Goal: Task Accomplishment & Management: Manage account settings

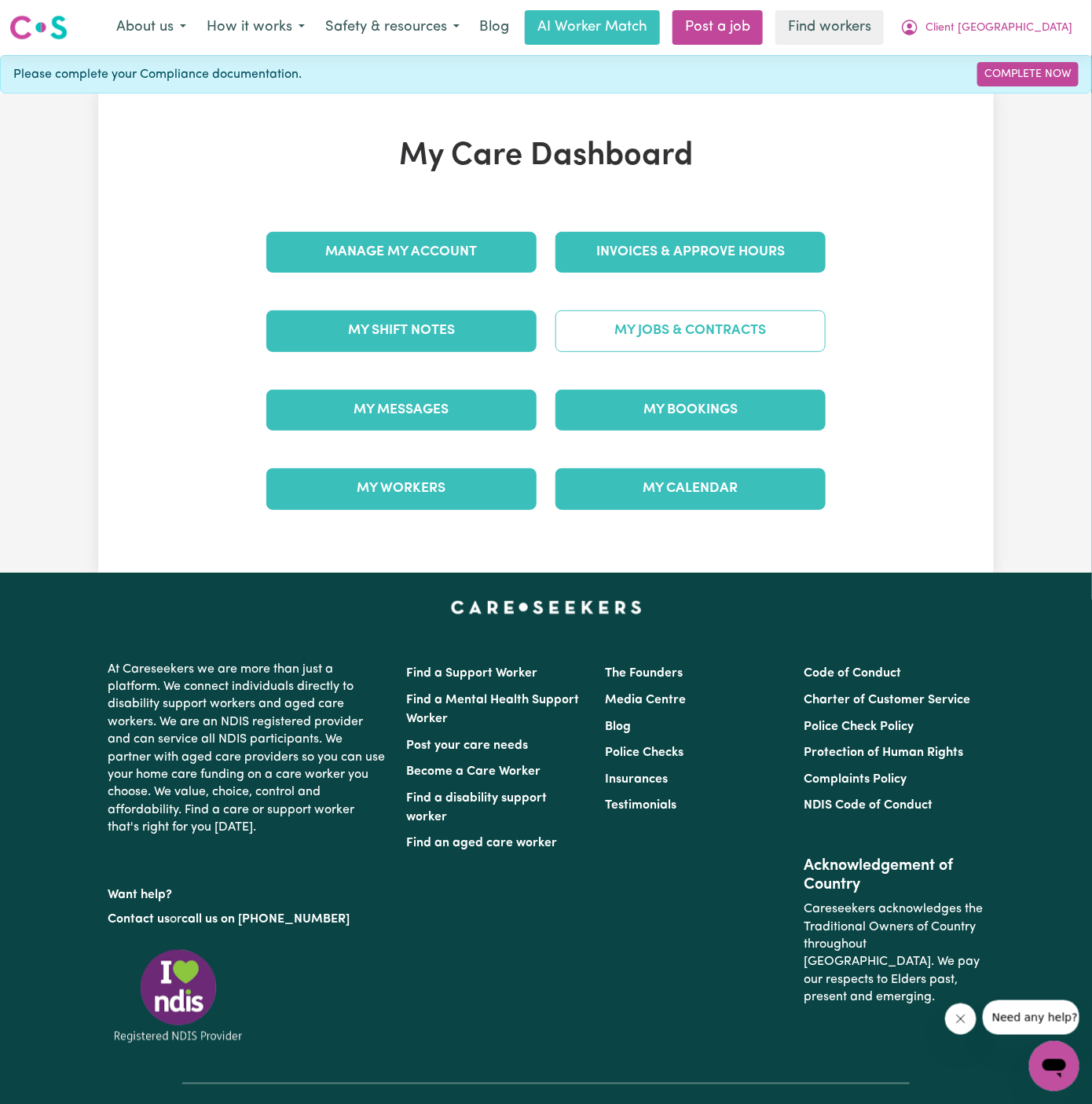
click at [700, 326] on link "My Jobs & Contracts" at bounding box center [690, 330] width 270 height 41
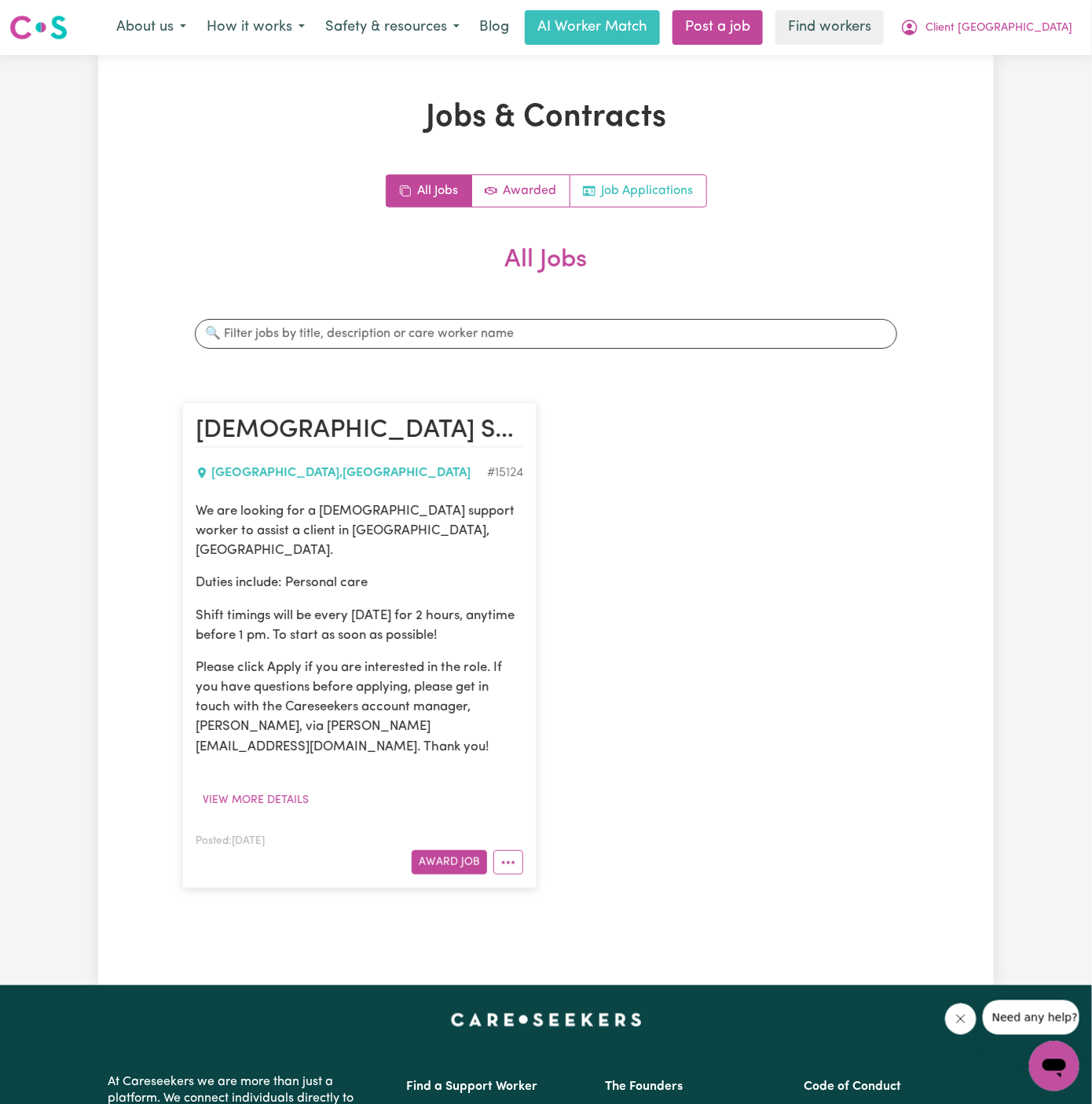
click at [678, 191] on link "Job Applications" at bounding box center [638, 191] width 136 height 31
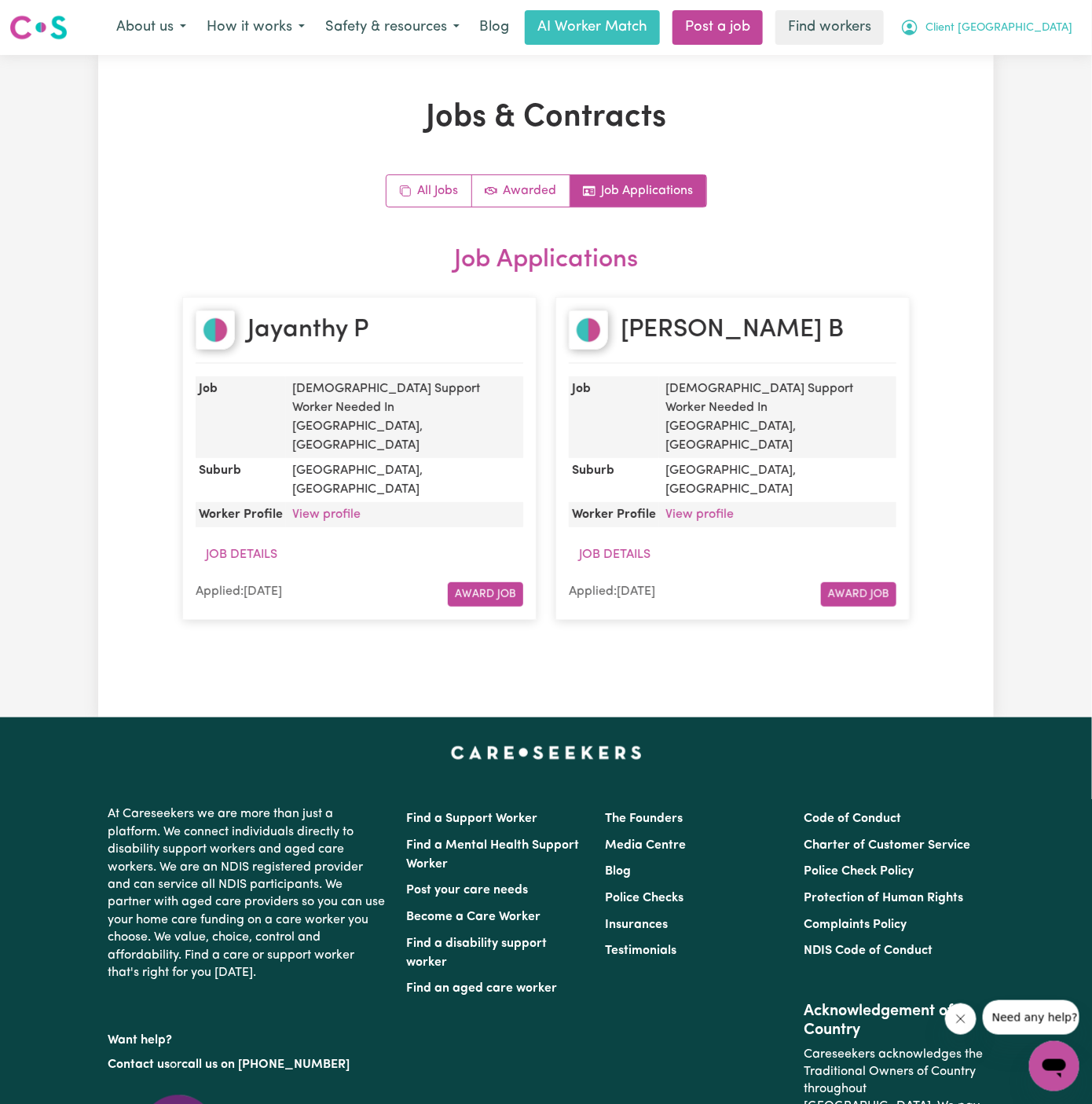
click at [1051, 27] on span "Client [GEOGRAPHIC_DATA]" at bounding box center [999, 29] width 147 height 17
click at [1014, 65] on link "My Dashboard" at bounding box center [1019, 61] width 124 height 30
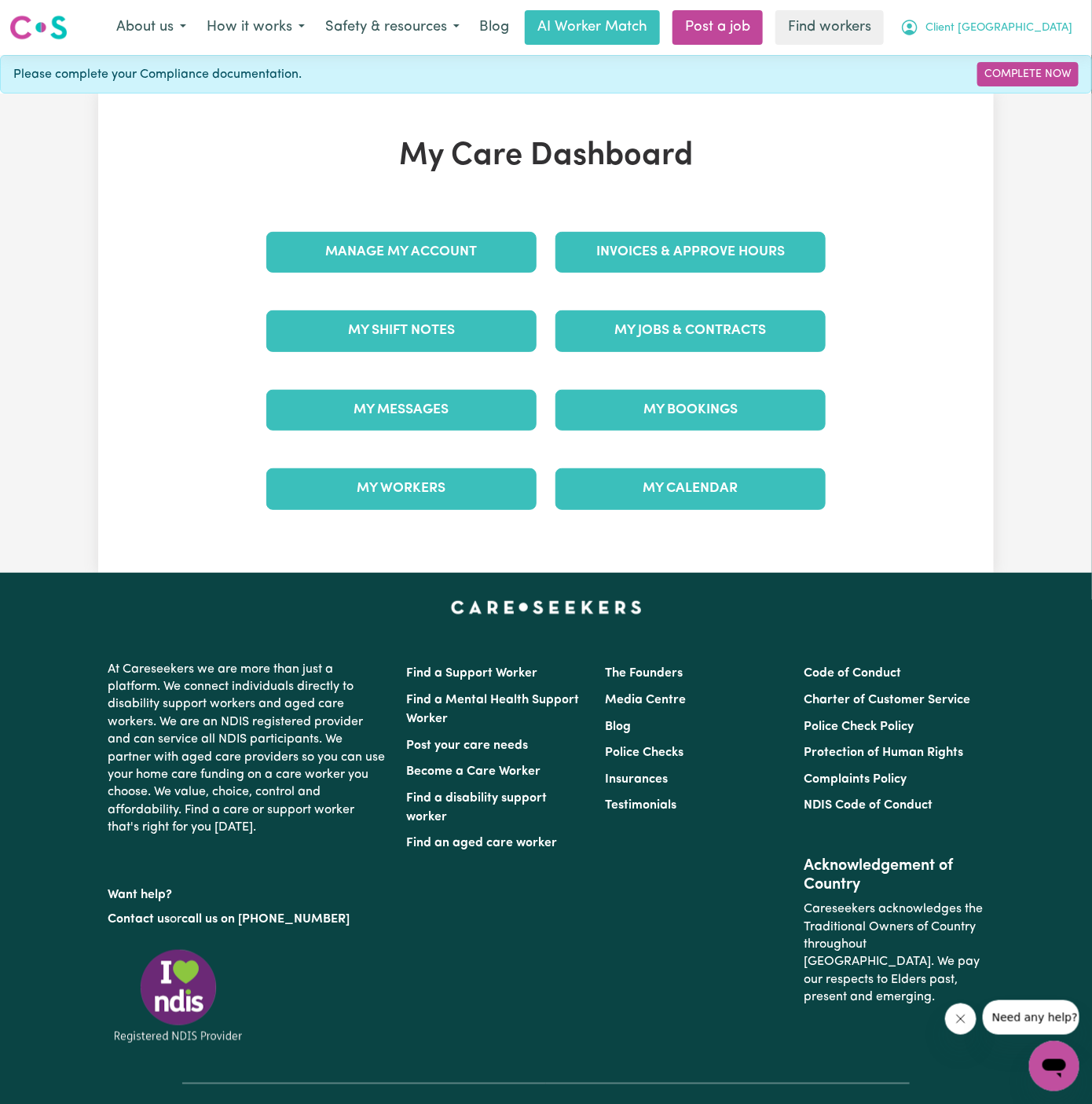
click at [1064, 16] on button "Client [GEOGRAPHIC_DATA]" at bounding box center [986, 28] width 193 height 33
click at [1060, 94] on link "Logout" at bounding box center [1019, 90] width 124 height 30
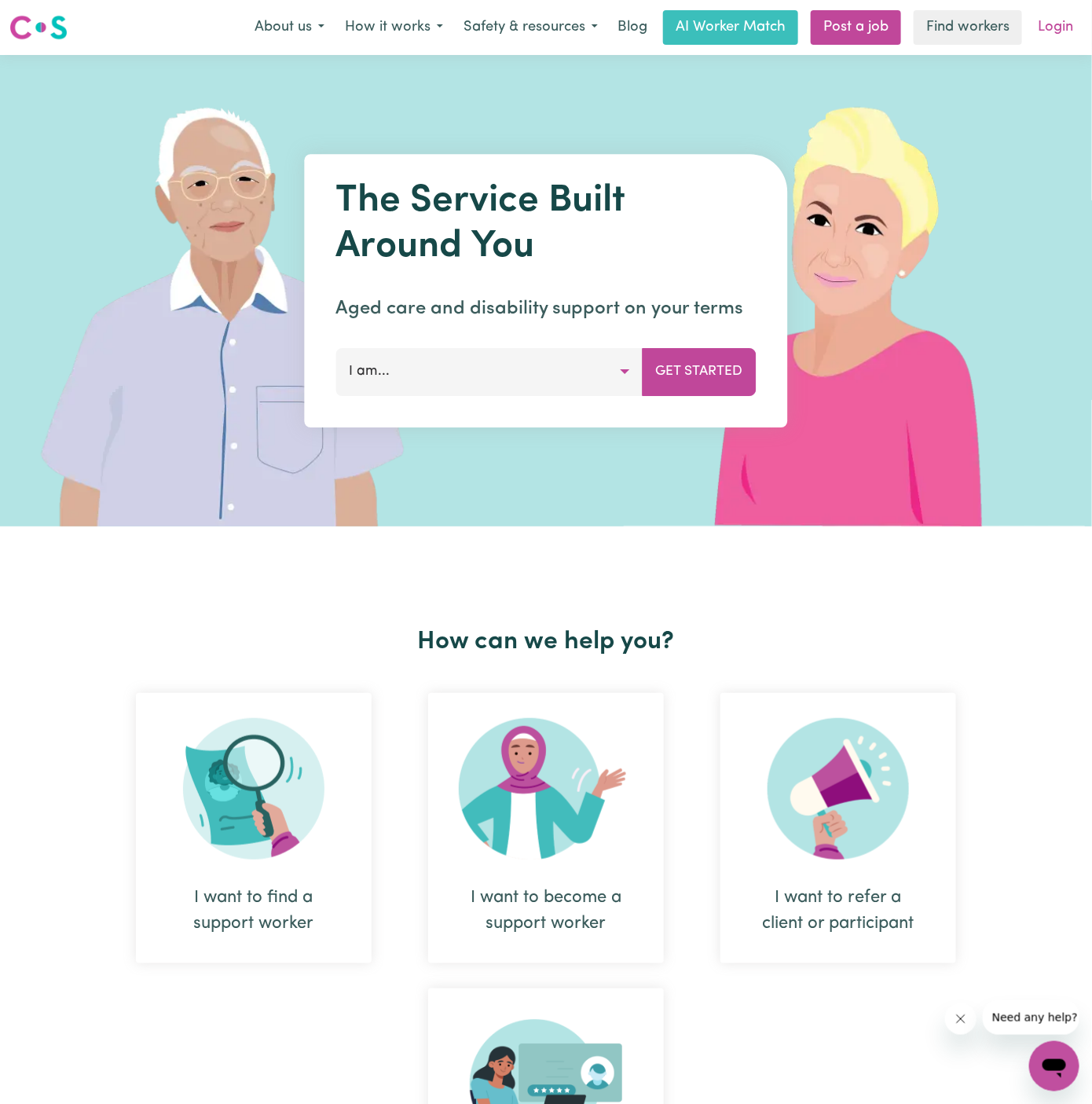
click at [1060, 41] on link "Login" at bounding box center [1055, 28] width 54 height 35
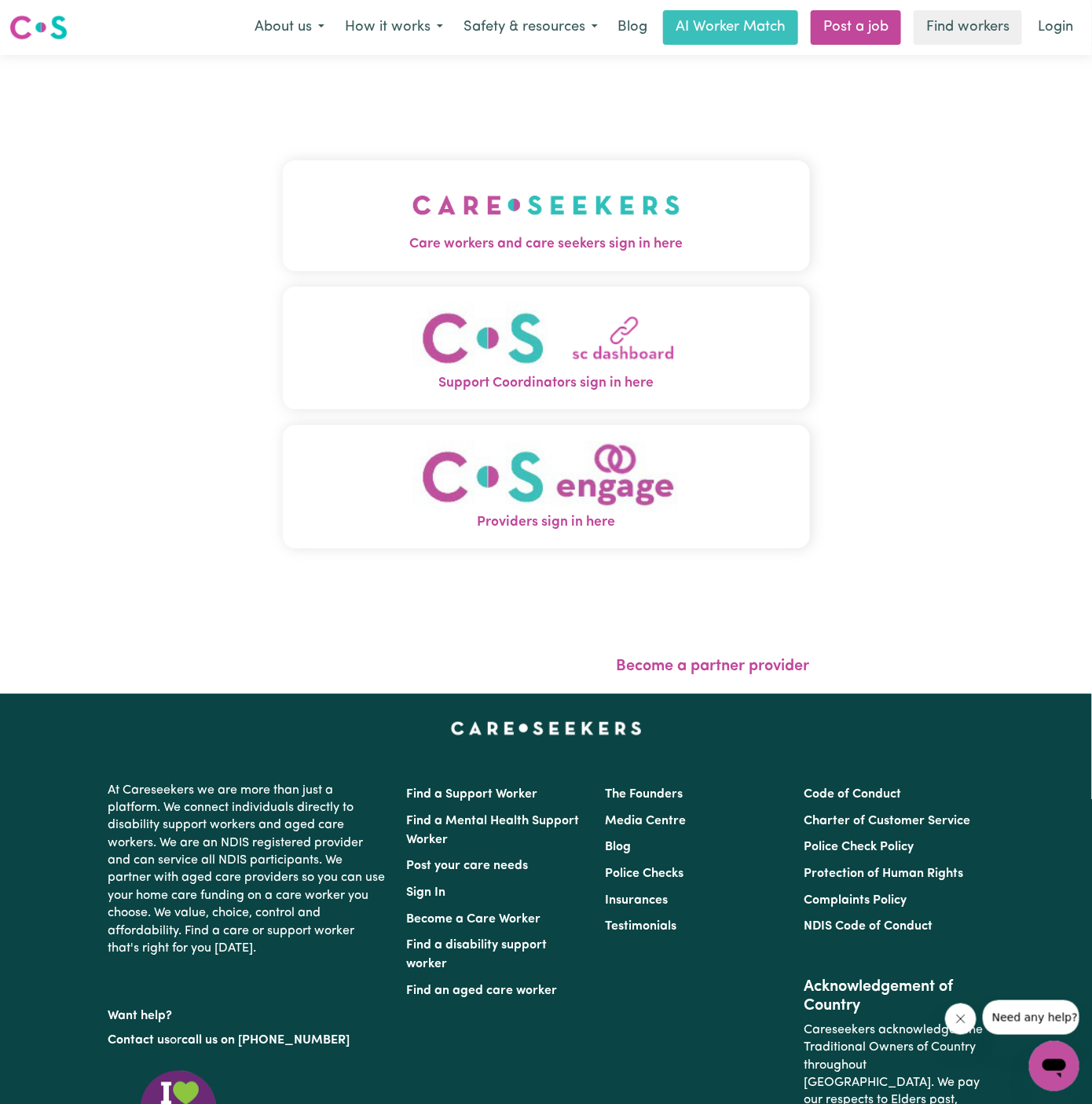
click at [484, 204] on img "Care workers and care seekers sign in here" at bounding box center [546, 205] width 268 height 58
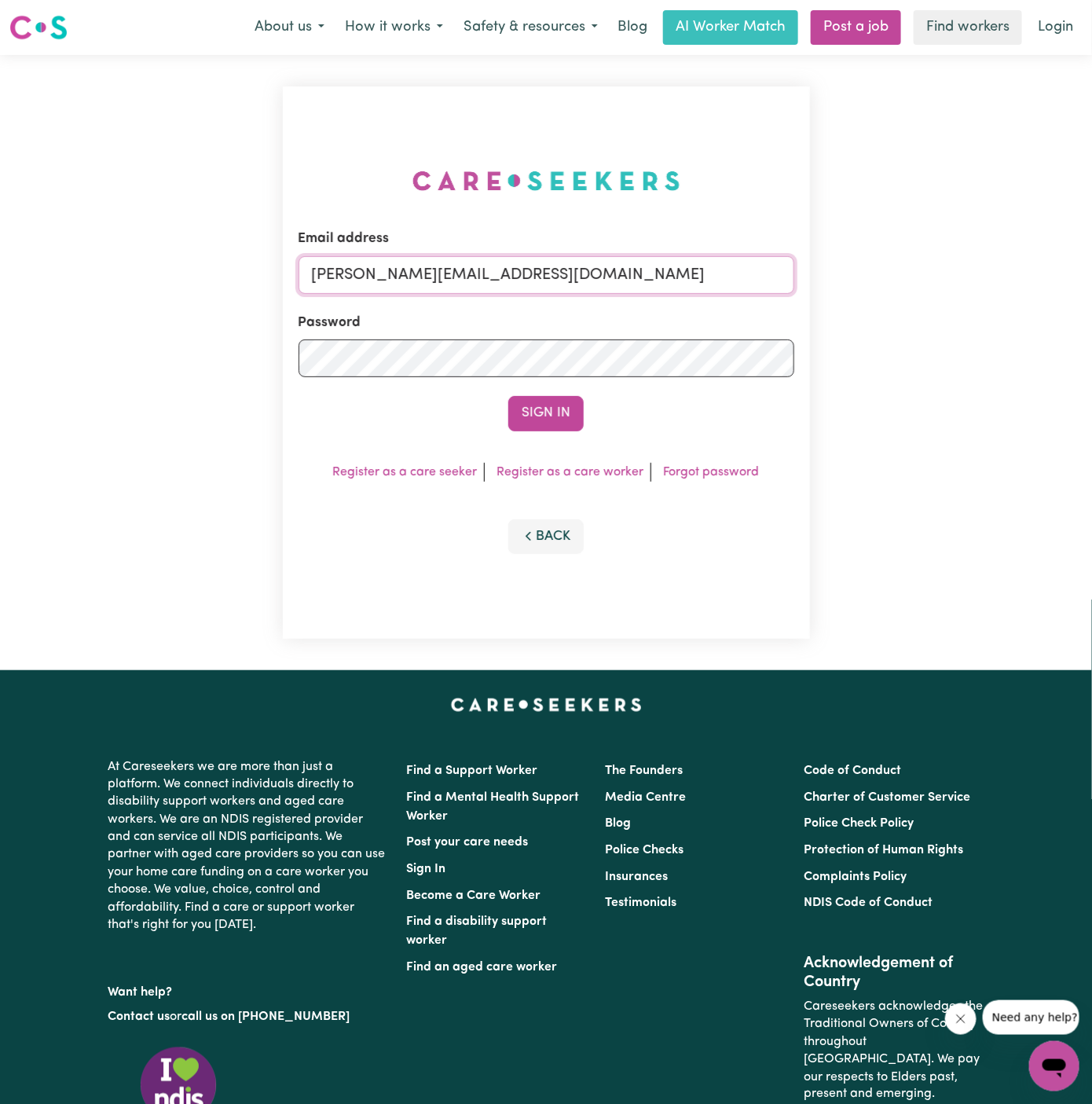
click at [645, 276] on input "[PERSON_NAME][EMAIL_ADDRESS][DOMAIN_NAME]" at bounding box center [547, 275] width 496 height 38
drag, startPoint x: 392, startPoint y: 273, endPoint x: 938, endPoint y: 291, distance: 546.3
click at [938, 291] on div "Email address [EMAIL_ADDRESS][DOMAIN_NAME] Password Sign In Register as a care …" at bounding box center [546, 363] width 1092 height 615
type input "[EMAIL_ADDRESS][DOMAIN_NAME]"
click at [543, 405] on button "Sign In" at bounding box center [545, 413] width 75 height 35
